Goal: Task Accomplishment & Management: Use online tool/utility

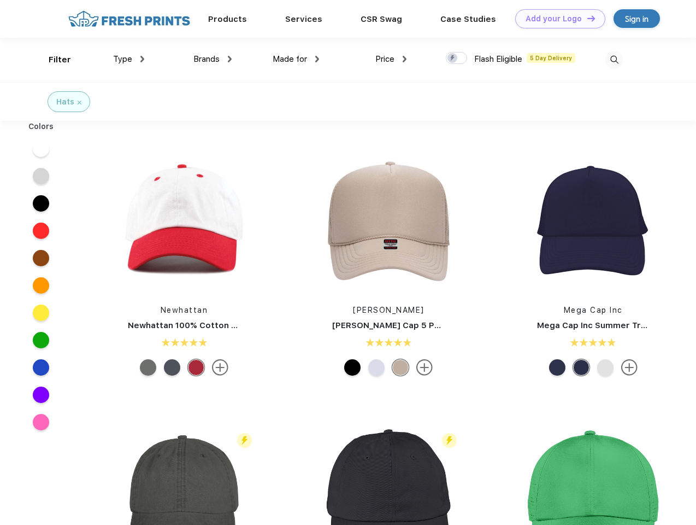
click at [556, 19] on link "Add your Logo Design Tool" at bounding box center [560, 18] width 90 height 19
click at [0, 0] on div "Design Tool" at bounding box center [0, 0] width 0 height 0
click at [587, 18] on link "Add your Logo Design Tool" at bounding box center [560, 18] width 90 height 19
click at [52, 60] on div "Filter" at bounding box center [60, 60] width 22 height 13
click at [129, 59] on span "Type" at bounding box center [122, 59] width 19 height 10
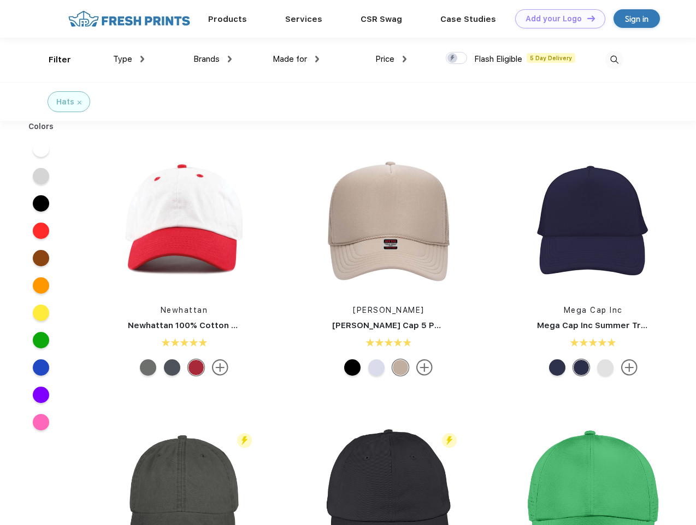
click at [213, 59] on span "Brands" at bounding box center [207, 59] width 26 height 10
click at [296, 59] on span "Made for" at bounding box center [290, 59] width 34 height 10
click at [391, 59] on span "Price" at bounding box center [385, 59] width 19 height 10
click at [457, 58] on div at bounding box center [456, 58] width 21 height 12
click at [453, 58] on input "checkbox" at bounding box center [449, 54] width 7 height 7
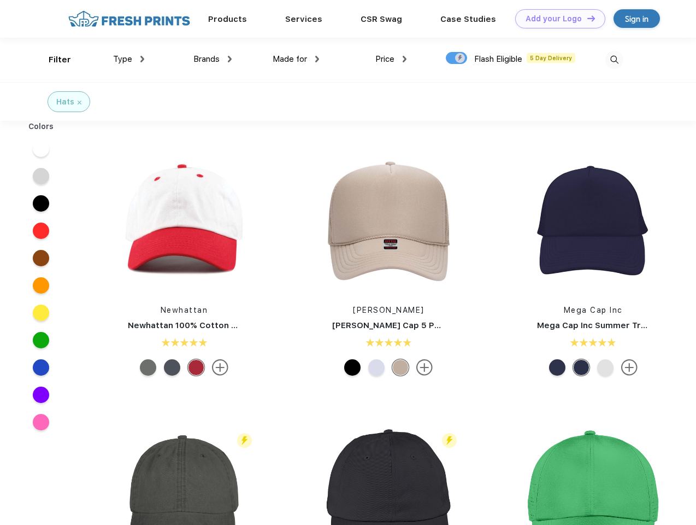
click at [614, 60] on img at bounding box center [615, 60] width 18 height 18
